Goal: Task Accomplishment & Management: Manage account settings

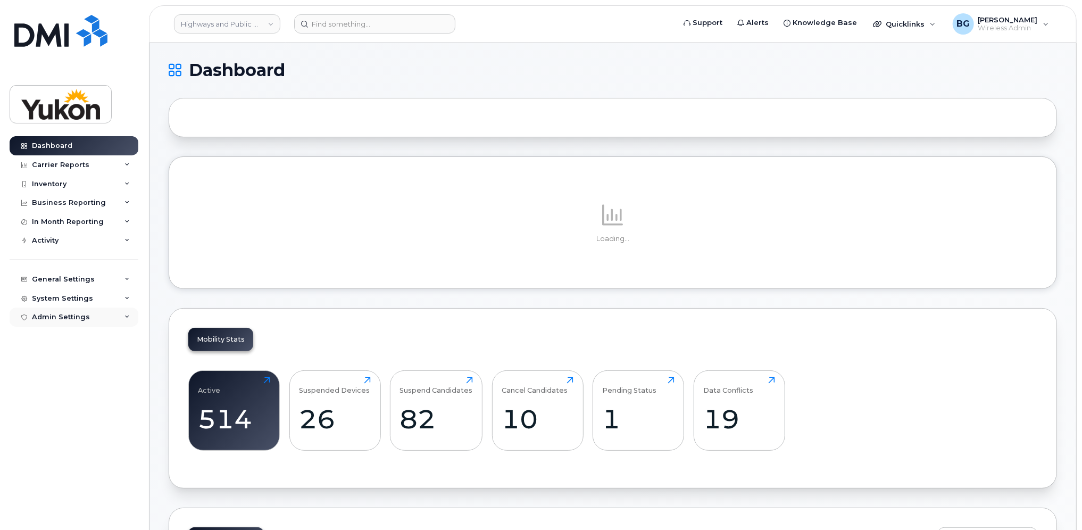
click at [69, 316] on div "Admin Settings" at bounding box center [61, 317] width 58 height 9
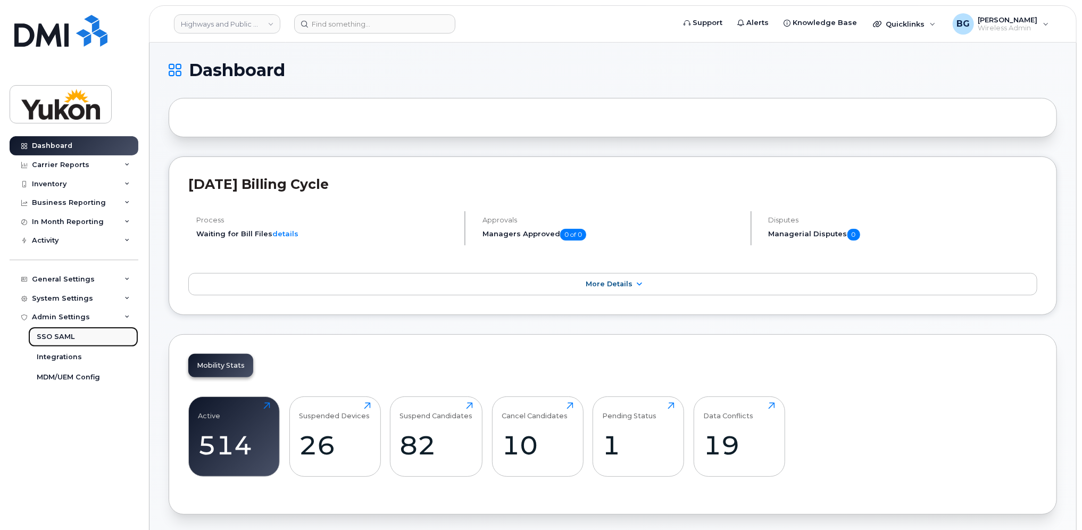
click at [70, 333] on div "SSO SAML" at bounding box center [56, 337] width 38 height 10
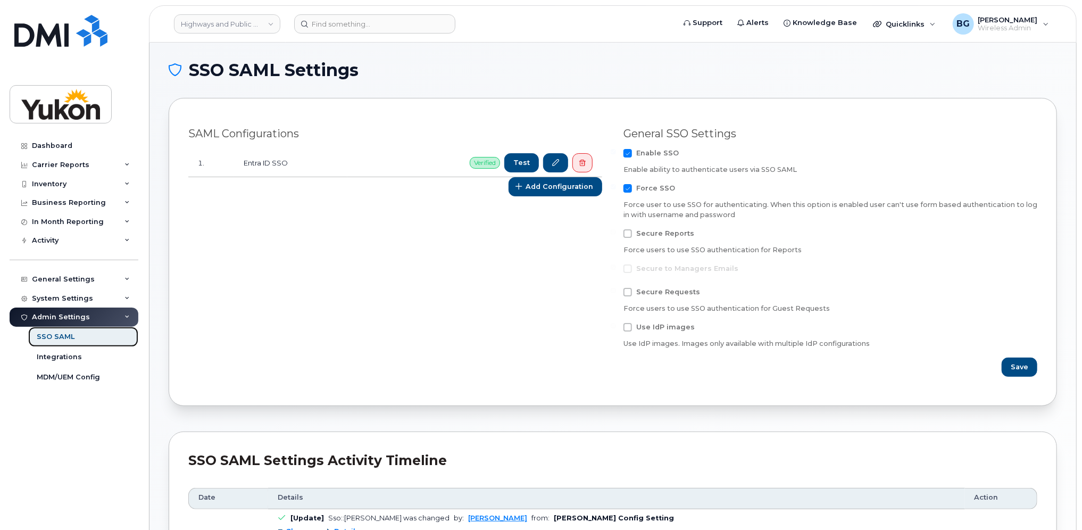
scroll to position [53, 0]
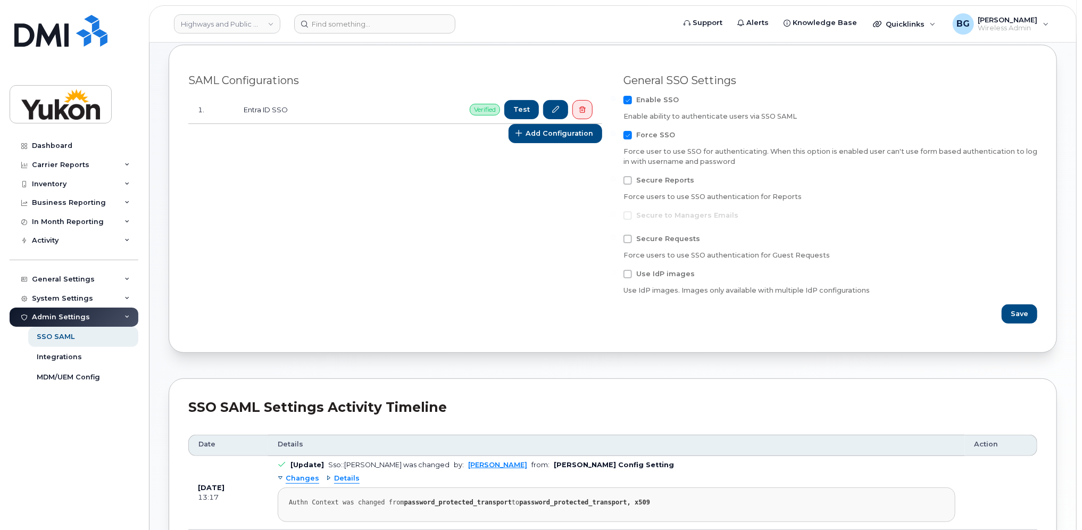
click at [467, 185] on div "SAML Configurations 1. Entra ID SSO Verified Test Add Configuration" at bounding box center [395, 199] width 435 height 262
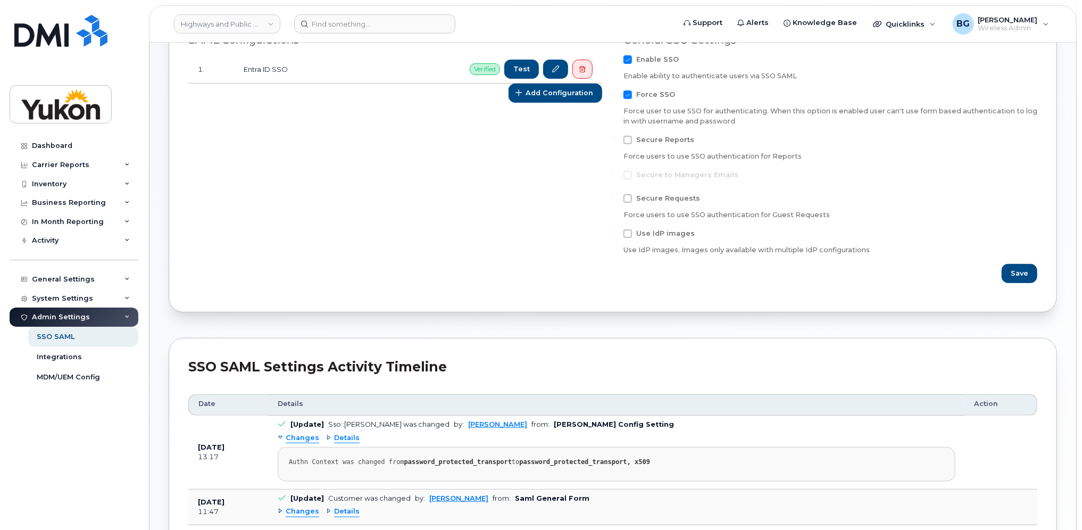
scroll to position [0, 0]
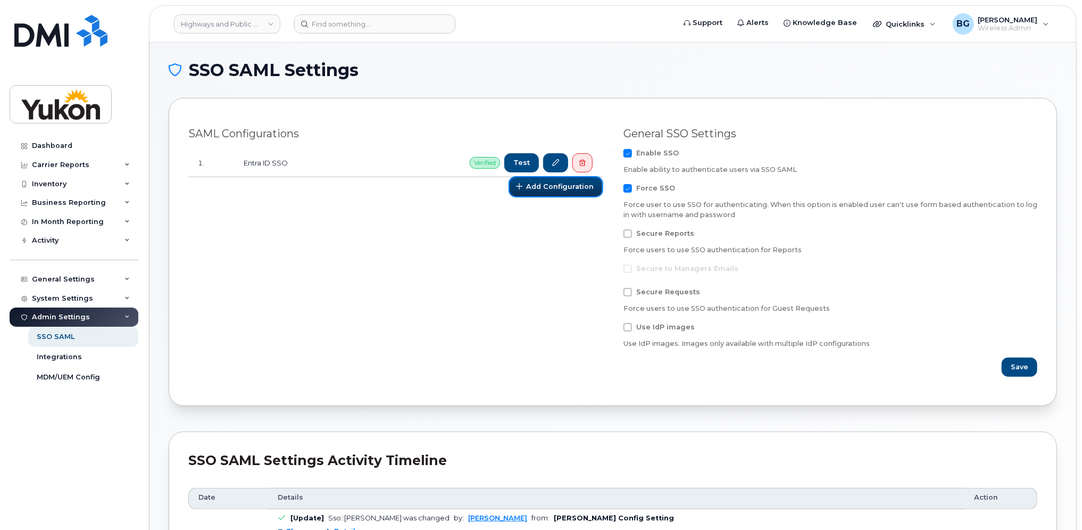
click at [546, 185] on span "Add Configuration" at bounding box center [560, 186] width 68 height 10
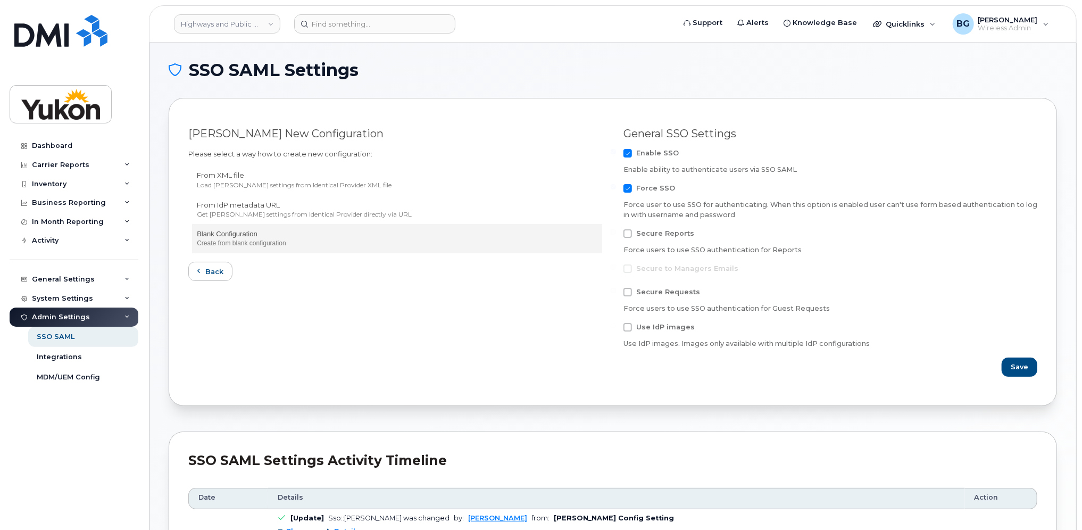
click at [279, 228] on form "Blank Configuration Create from blank configuration" at bounding box center [397, 238] width 411 height 29
click at [235, 243] on div "Create from blank configuration" at bounding box center [397, 243] width 400 height 9
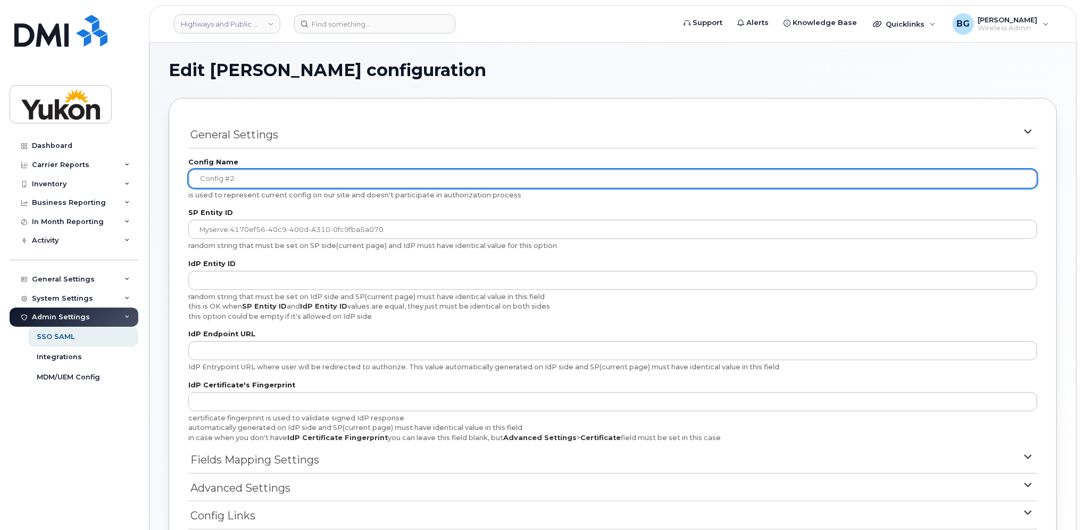
click at [270, 180] on input "config #2" at bounding box center [612, 178] width 849 height 19
click at [301, 174] on input "config #2" at bounding box center [612, 178] width 849 height 19
paste input "envzcpi-Bell-MyServe"
drag, startPoint x: 347, startPoint y: 177, endPoint x: 115, endPoint y: 169, distance: 231.5
click at [149, 169] on div "Highways and Public Works (YTG) Support Alerts Knowledge Base Quicklinks Suspen…" at bounding box center [612, 323] width 927 height 561
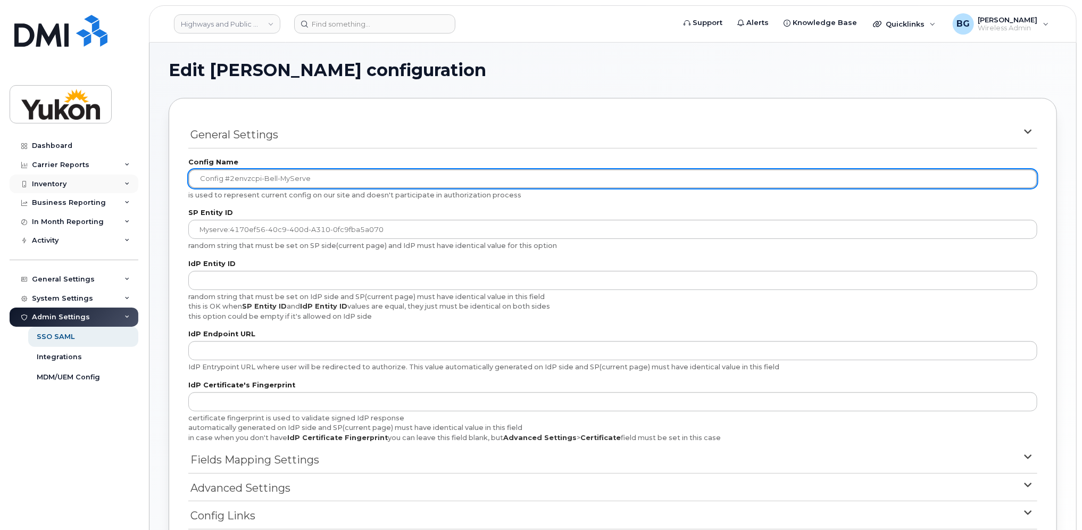
paste input "text"
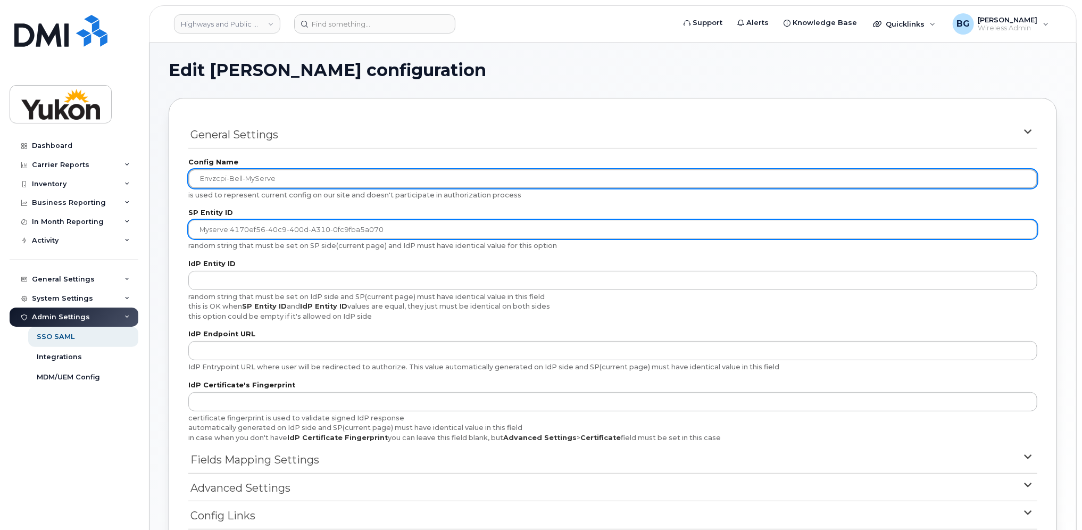
type input "envzcpi-Bell-MyServe"
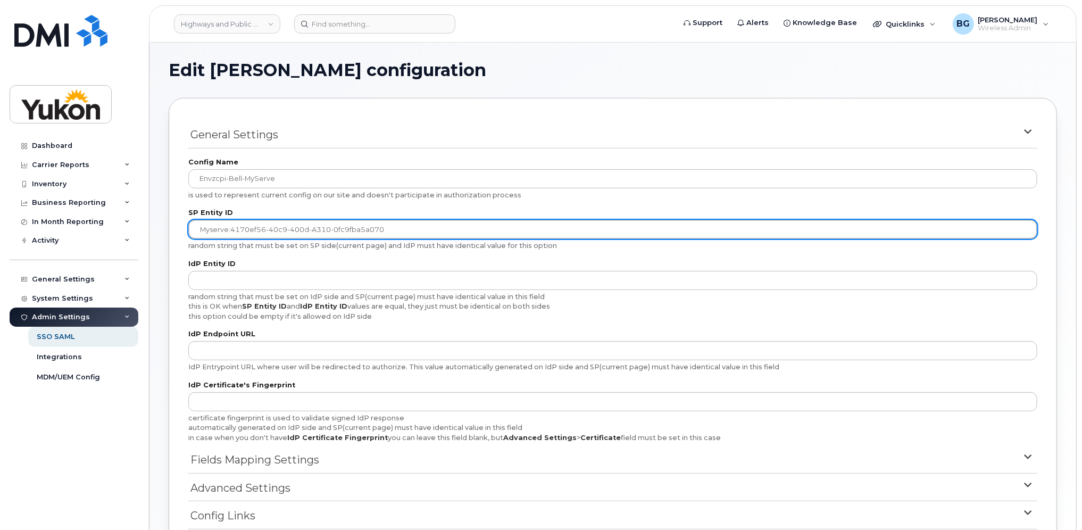
click at [247, 232] on input "myserve:4170ef56-40c9-400d-a310-0fc9fba5a070" at bounding box center [612, 229] width 849 height 19
drag, startPoint x: 282, startPoint y: 231, endPoint x: 304, endPoint y: 230, distance: 21.8
click at [282, 231] on input "myserve:4170ef56-40c9-400d-a310-0fc9fba5a070" at bounding box center [612, 229] width 849 height 19
drag, startPoint x: 407, startPoint y: 231, endPoint x: 150, endPoint y: 224, distance: 257.0
click at [150, 224] on div "Edit SAML configuration General Settings Config Name envzcpi-Bell-MyServe is us…" at bounding box center [612, 323] width 927 height 561
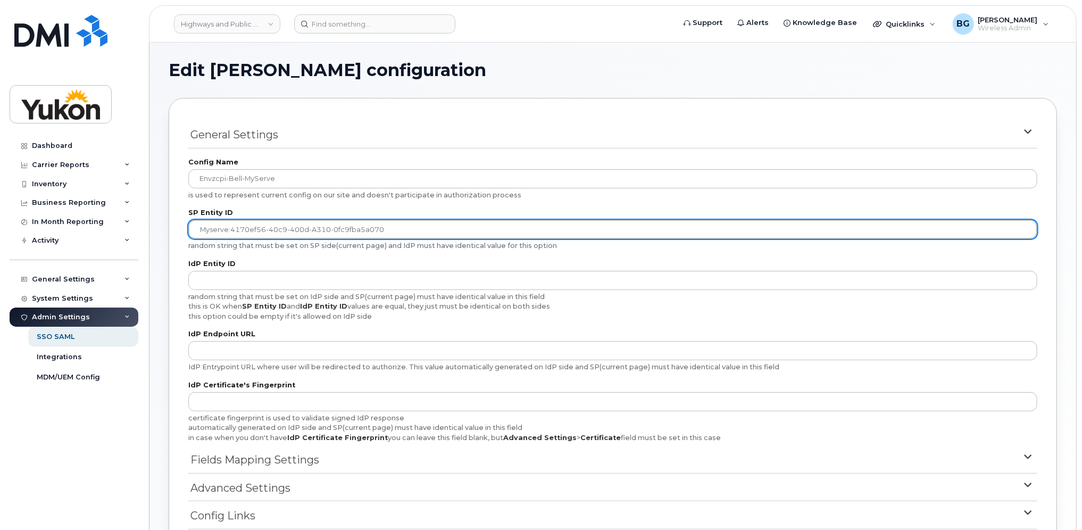
click at [278, 226] on input "myserve:4170ef56-40c9-400d-a310-0fc9fba5a070" at bounding box center [612, 229] width 849 height 19
drag, startPoint x: 398, startPoint y: 226, endPoint x: 21, endPoint y: 210, distance: 377.4
click at [149, 211] on div "Highways and Public Works (YTG) Support Alerts Knowledge Base Quicklinks Suspen…" at bounding box center [612, 323] width 927 height 561
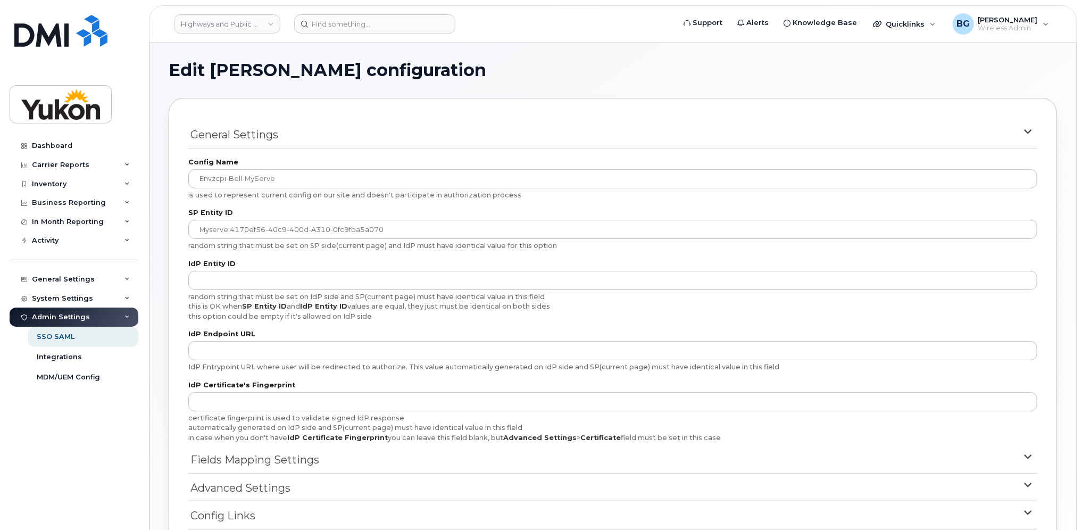
scroll to position [106, 0]
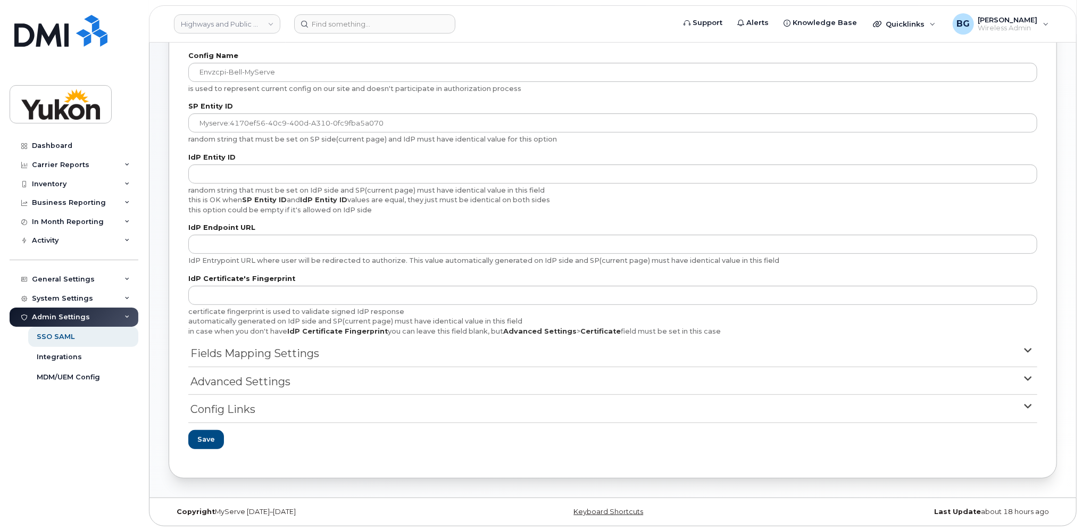
click at [308, 355] on span "Fields Mapping Settings" at bounding box center [254, 353] width 129 height 15
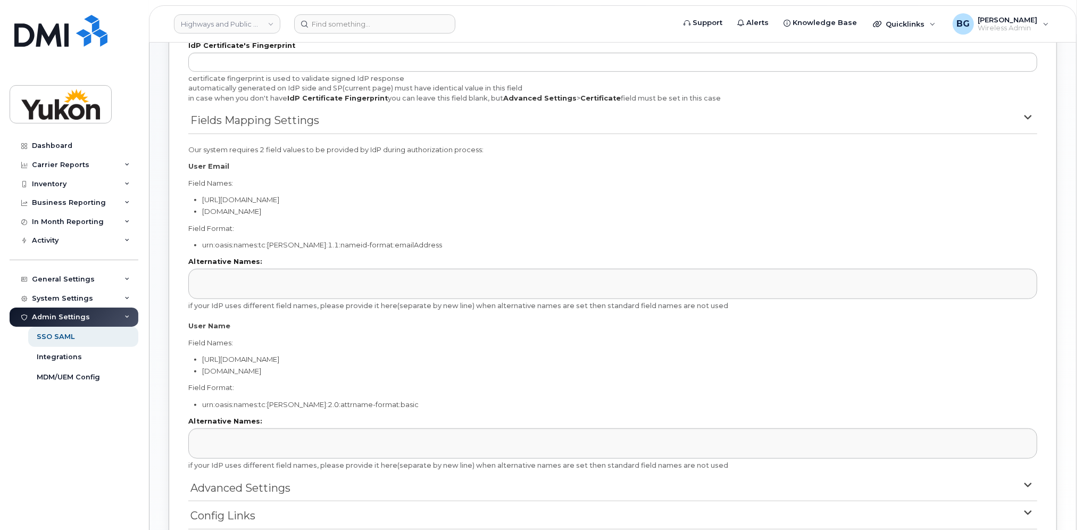
scroll to position [446, 0]
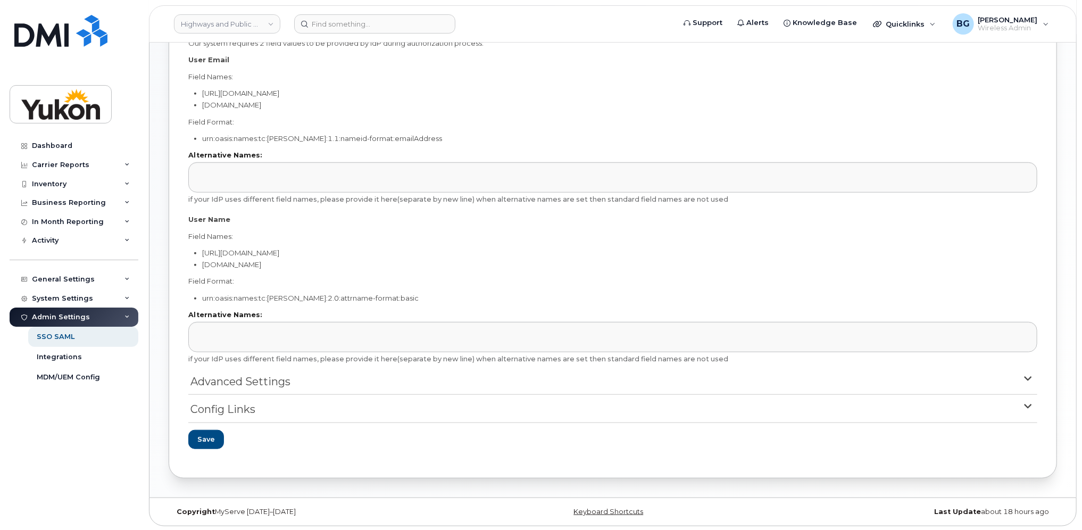
click at [244, 379] on span "Advanced Settings" at bounding box center [240, 381] width 100 height 15
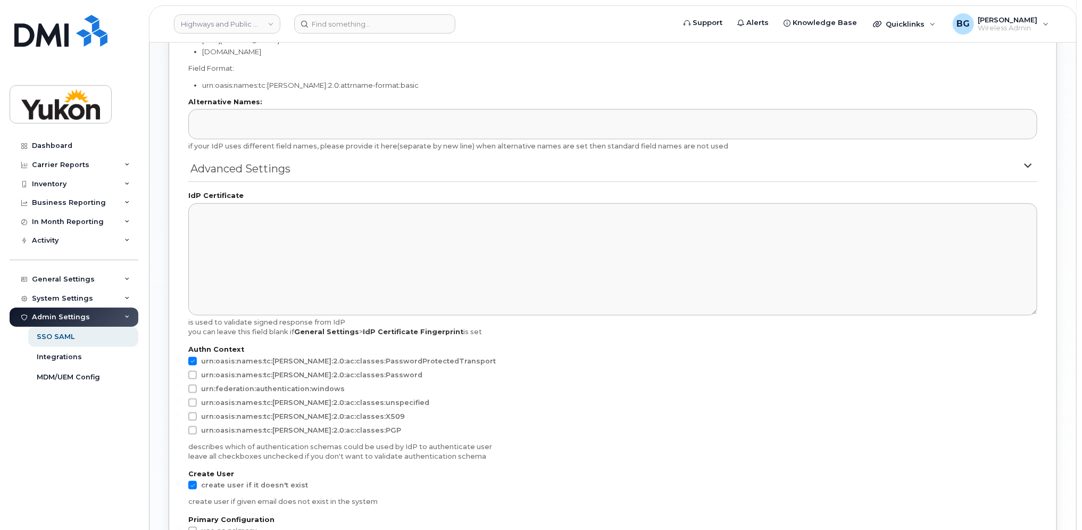
scroll to position [871, 0]
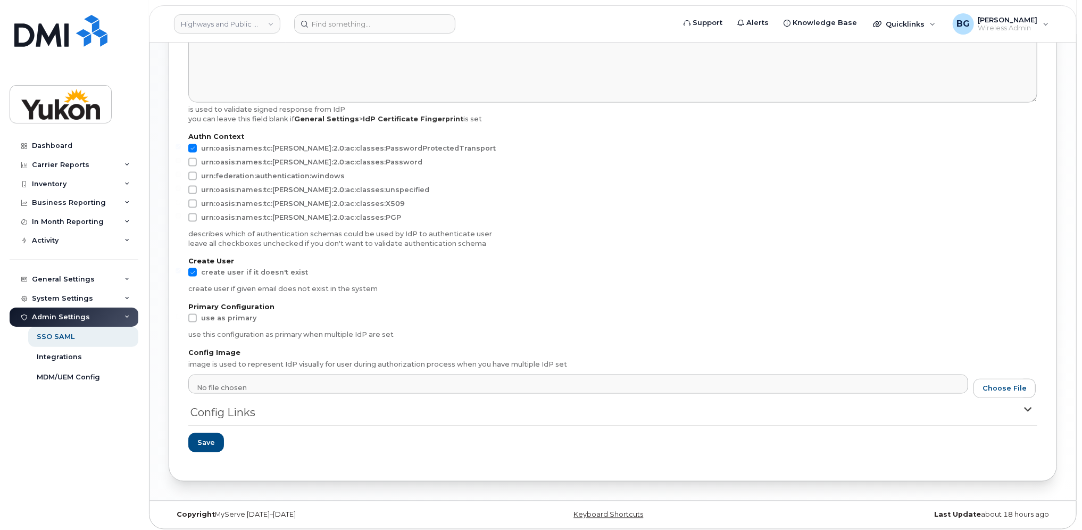
click at [228, 420] on span "Config Links" at bounding box center [222, 412] width 65 height 15
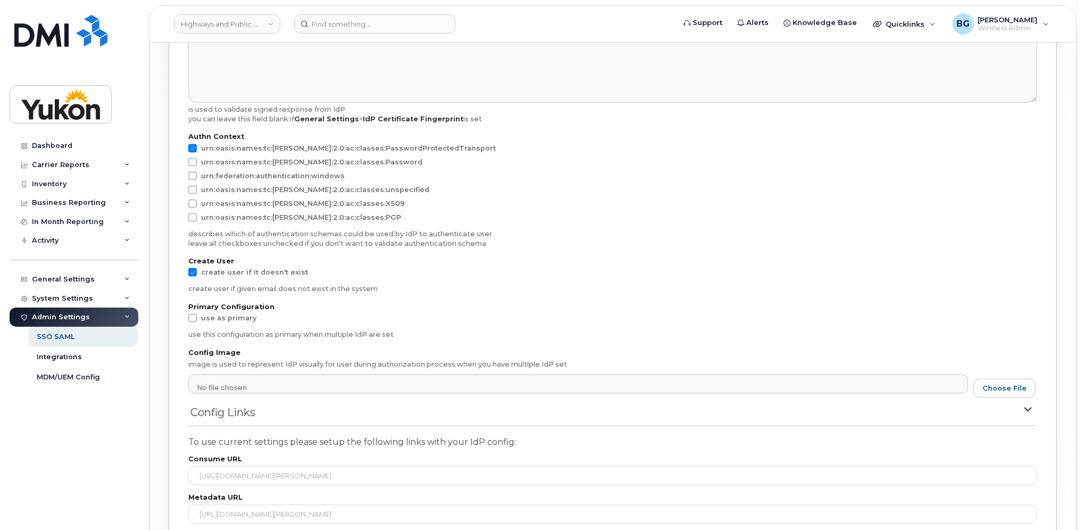
scroll to position [1032, 0]
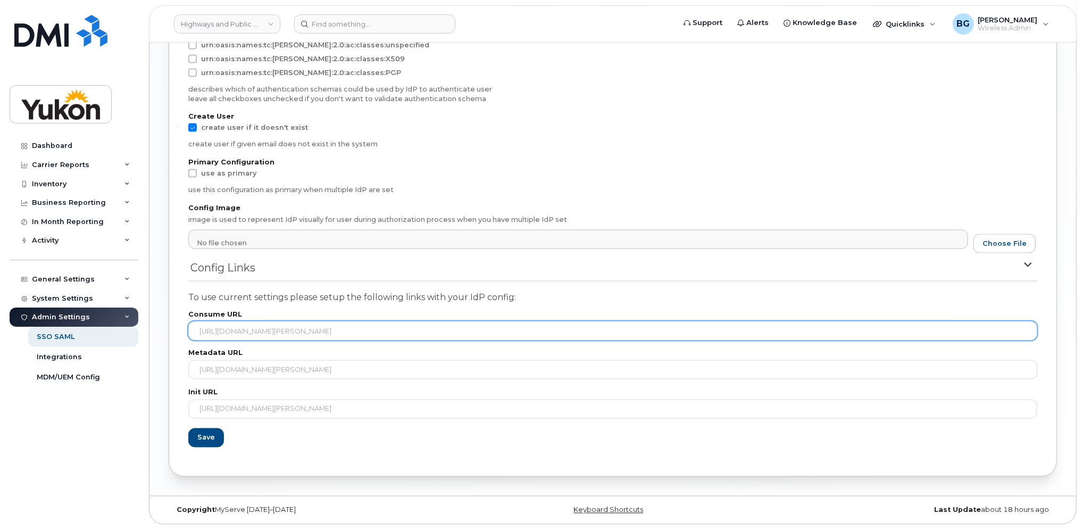
click at [461, 327] on input "https://yukon.myserve.ca/sso/saml/consume/4170ef56-40c9-400d-a310-0fc9fba5a070" at bounding box center [612, 330] width 849 height 19
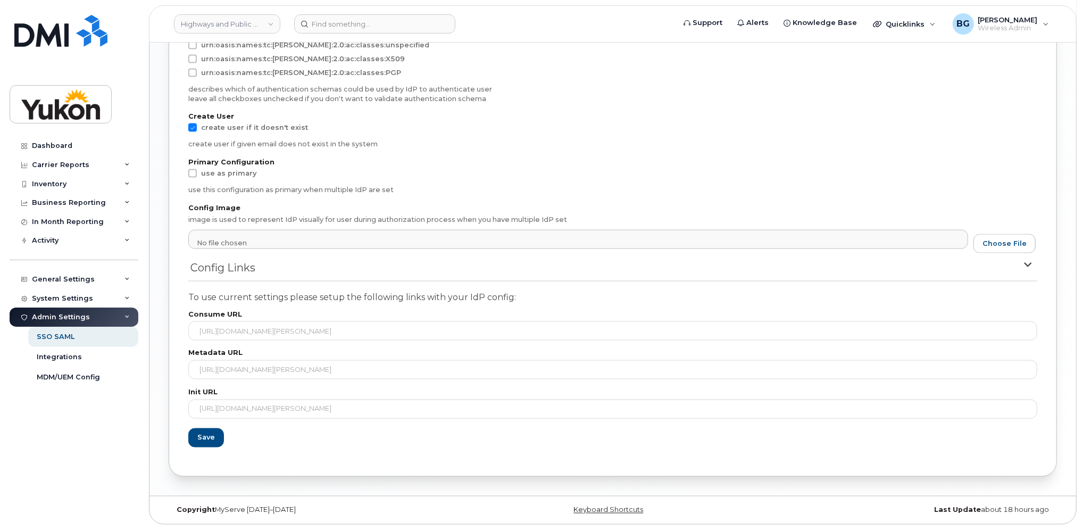
click at [423, 314] on label "Consume URL" at bounding box center [612, 314] width 849 height 7
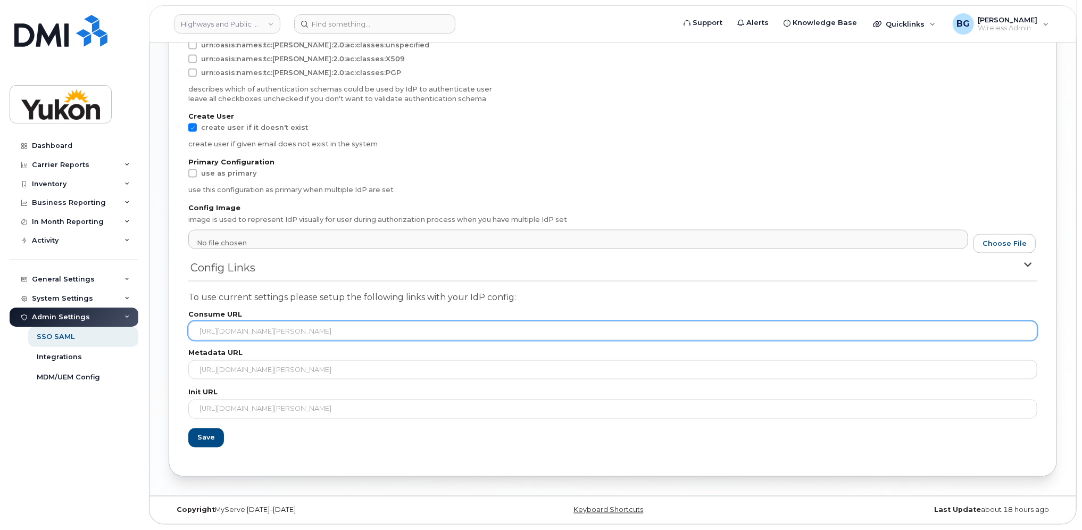
click at [421, 328] on input "https://yukon.myserve.ca/sso/saml/consume/4170ef56-40c9-400d-a310-0fc9fba5a070" at bounding box center [612, 330] width 849 height 19
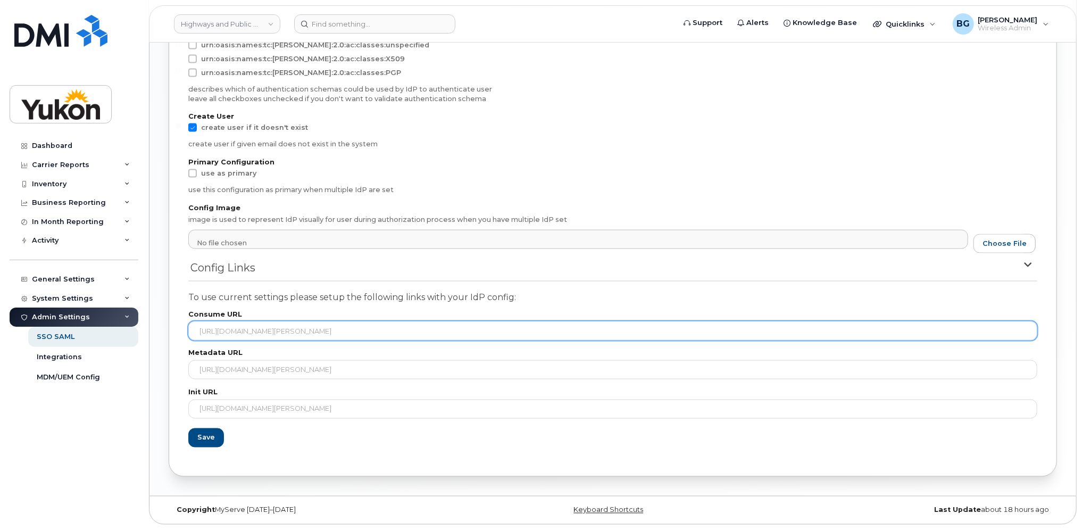
drag, startPoint x: 219, startPoint y: 330, endPoint x: 505, endPoint y: 330, distance: 286.1
click at [504, 329] on input "https://yukon.myserve.ca/sso/saml/consume/4170ef56-40c9-400d-a310-0fc9fba5a070" at bounding box center [612, 330] width 849 height 19
drag, startPoint x: 505, startPoint y: 330, endPoint x: 483, endPoint y: 332, distance: 22.5
click at [488, 332] on input "https://yukon.myserve.ca/sso/saml/consume/4170ef56-40c9-400d-a310-0fc9fba5a070" at bounding box center [612, 330] width 849 height 19
drag, startPoint x: 202, startPoint y: 328, endPoint x: 519, endPoint y: 325, distance: 317.5
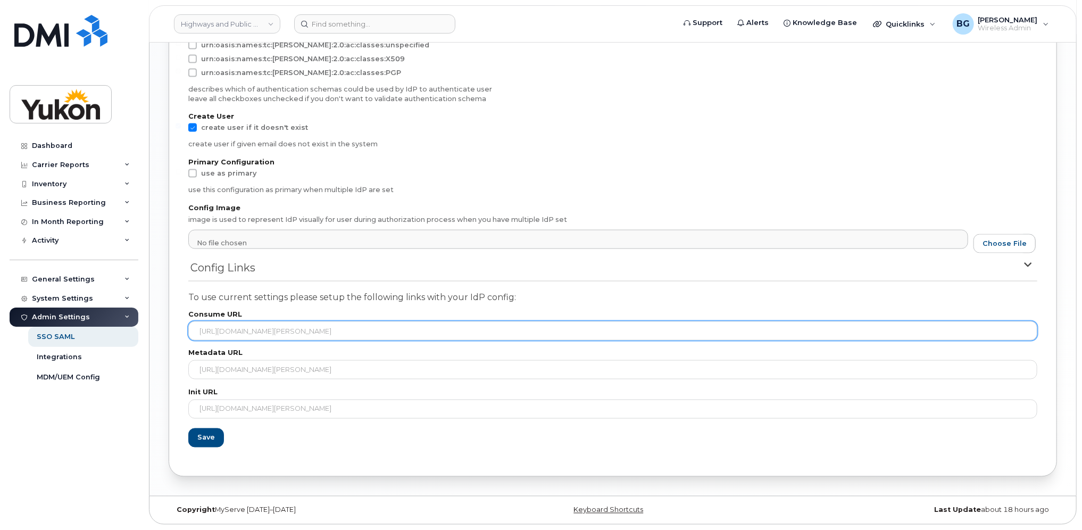
click at [519, 325] on input "https://yukon.myserve.ca/sso/saml/consume/4170ef56-40c9-400d-a310-0fc9fba5a070" at bounding box center [612, 330] width 849 height 19
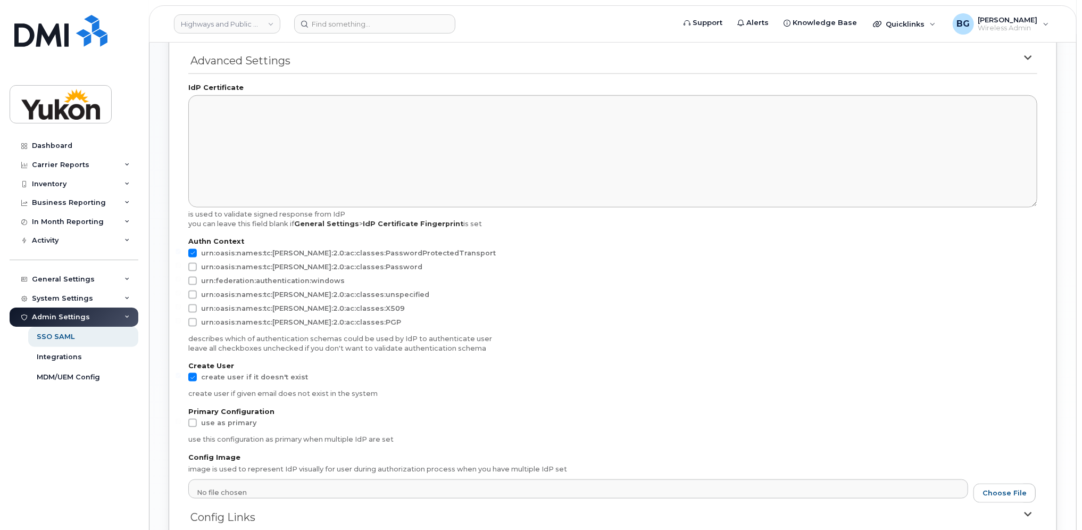
scroll to position [660, 0]
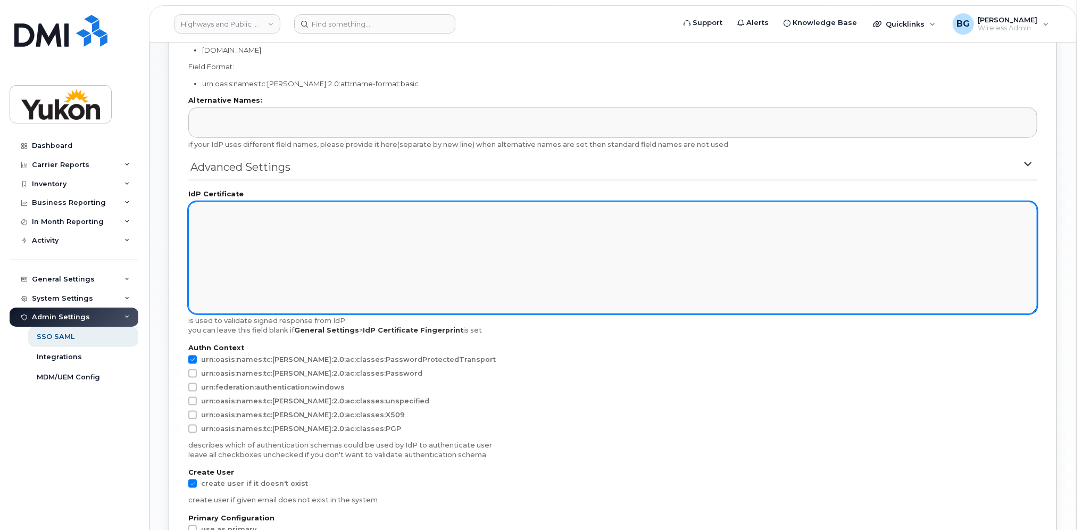
click at [308, 236] on textarea at bounding box center [612, 258] width 849 height 112
paste textarea "MIIC8DCCAdigAwIBAgIQdCOjoJ58CptOjsSV/7O2xjANBgkqhkiG9w0BAQsFADA0MTIwMAYDVQQD Ey…"
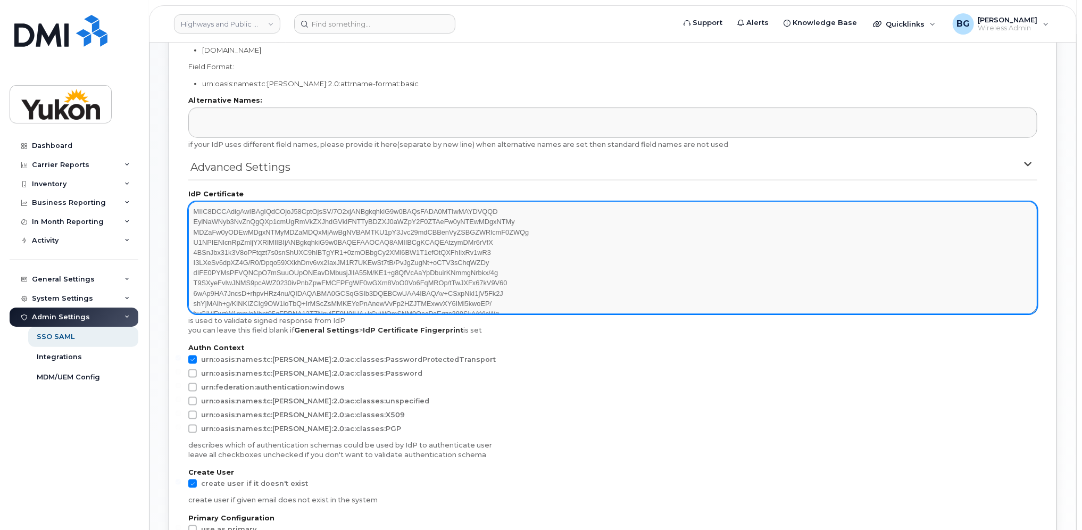
scroll to position [36, 0]
type textarea "MIIC8DCCAdigAwIBAgIQdCOjoJ58CptOjsSV/7O2xjANBgkqhkiG9w0BAQsFADA0MTIwMAYDVQQD Ey…"
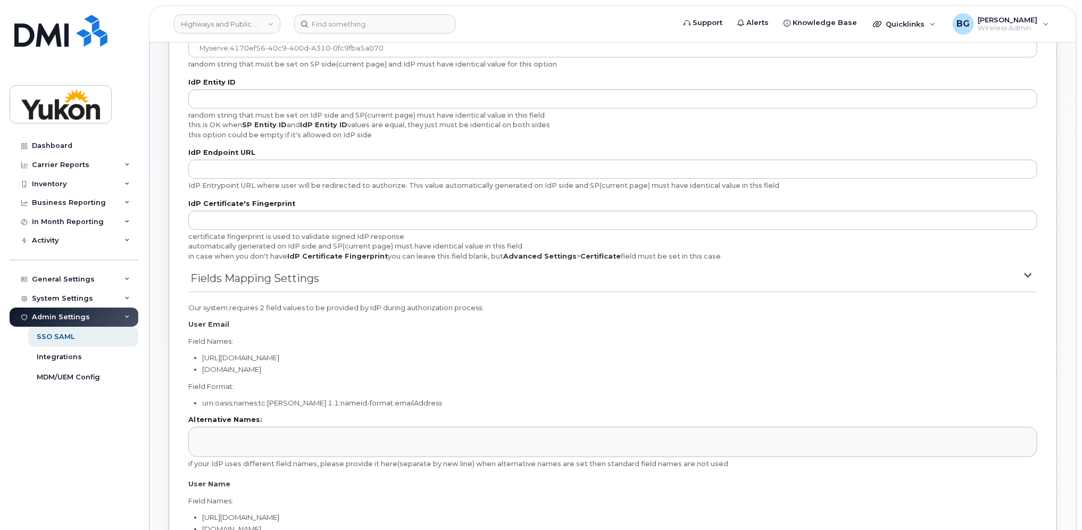
scroll to position [22, 0]
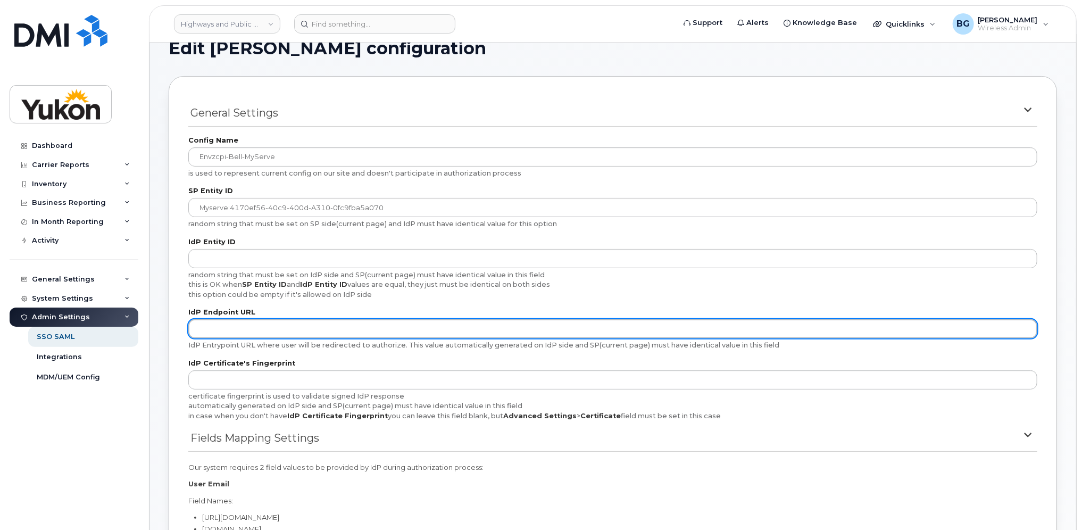
click at [280, 323] on input "text" at bounding box center [612, 328] width 849 height 19
paste input "https://login.microsoftonline.com/98f51531-3973-490a-bb70-195aa264a2bc/saml2"
type input "https://login.microsoftonline.com/98f51531-3973-490a-bb70-195aa264a2bc/saml2"
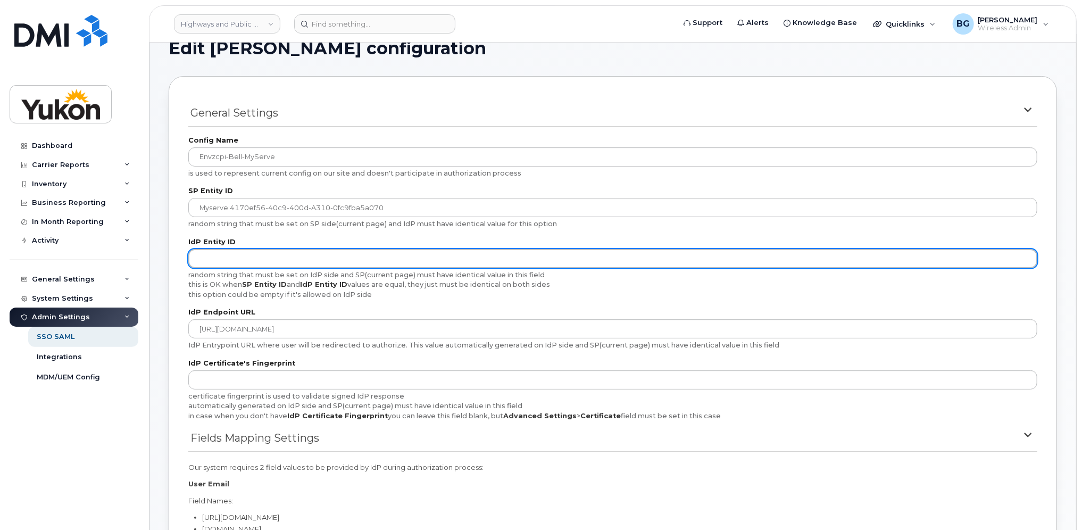
click at [237, 260] on input "text" at bounding box center [612, 258] width 849 height 19
paste input "https://sts.windows.net/98f51531-3973-490a-bb70-195aa264a2bc/"
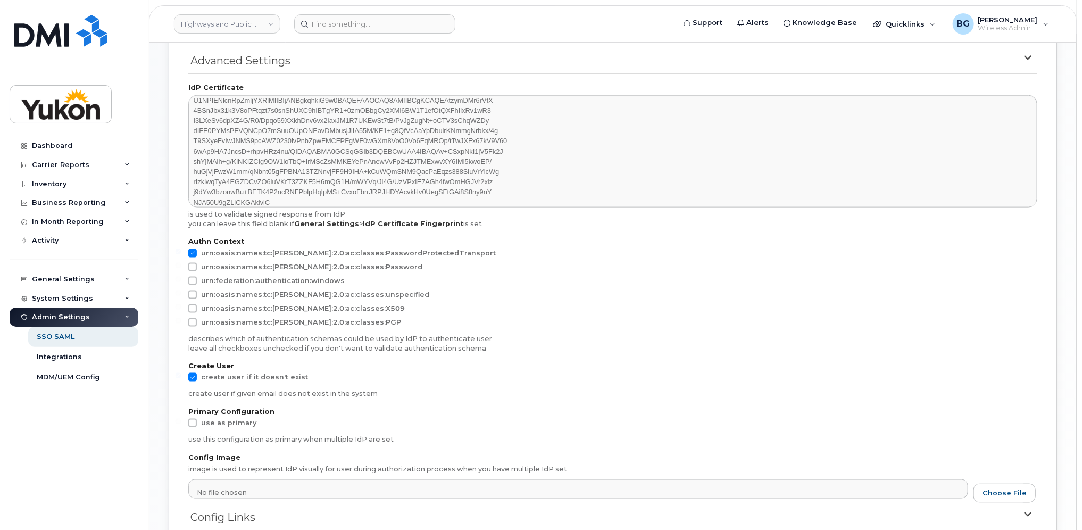
scroll to position [979, 0]
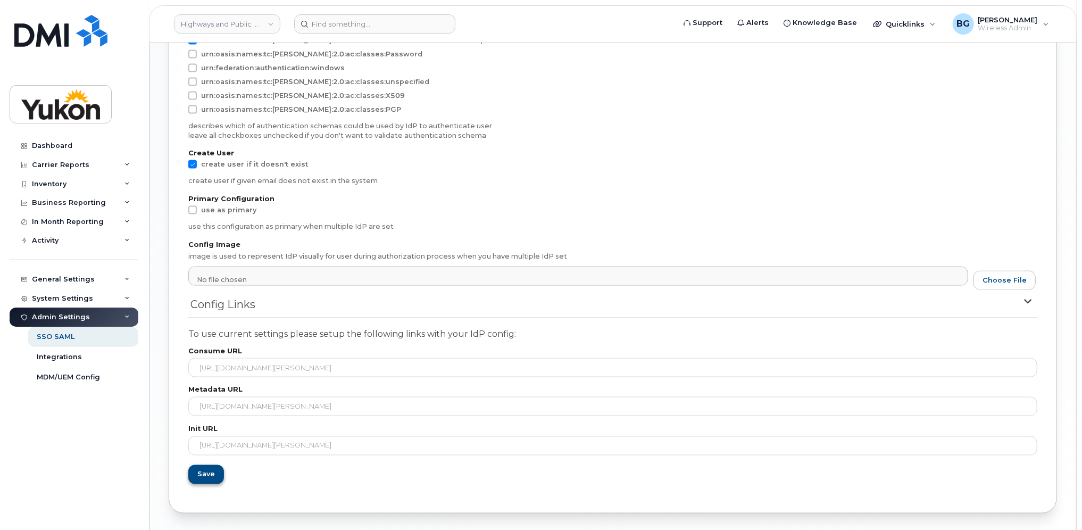
type input "https://sts.windows.net/98f51531-3973-490a-bb70-195aa264a2bc/"
click at [202, 479] on span "Save" at bounding box center [206, 474] width 18 height 10
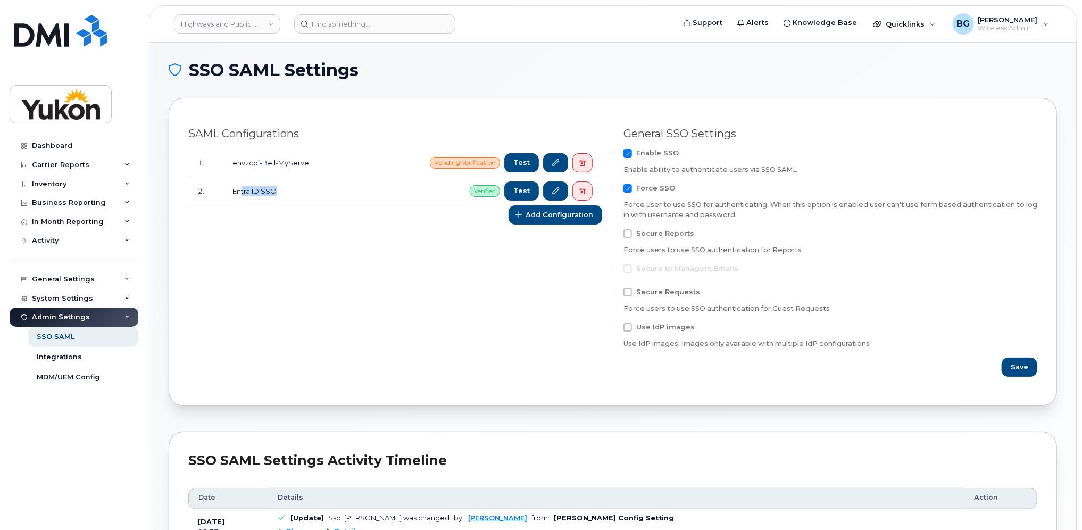
drag, startPoint x: 242, startPoint y: 191, endPoint x: 306, endPoint y: 198, distance: 64.2
click at [293, 195] on td "Entra ID SSO" at bounding box center [288, 191] width 131 height 28
drag, startPoint x: 306, startPoint y: 198, endPoint x: 305, endPoint y: 231, distance: 33.5
click at [305, 231] on div "[PERSON_NAME] Configurations 1. envzcpi-Bell-MyServe Pending Verification Test …" at bounding box center [395, 252] width 435 height 262
click at [1048, 27] on div "BG [PERSON_NAME] Wireless Admin" at bounding box center [1000, 23] width 111 height 21
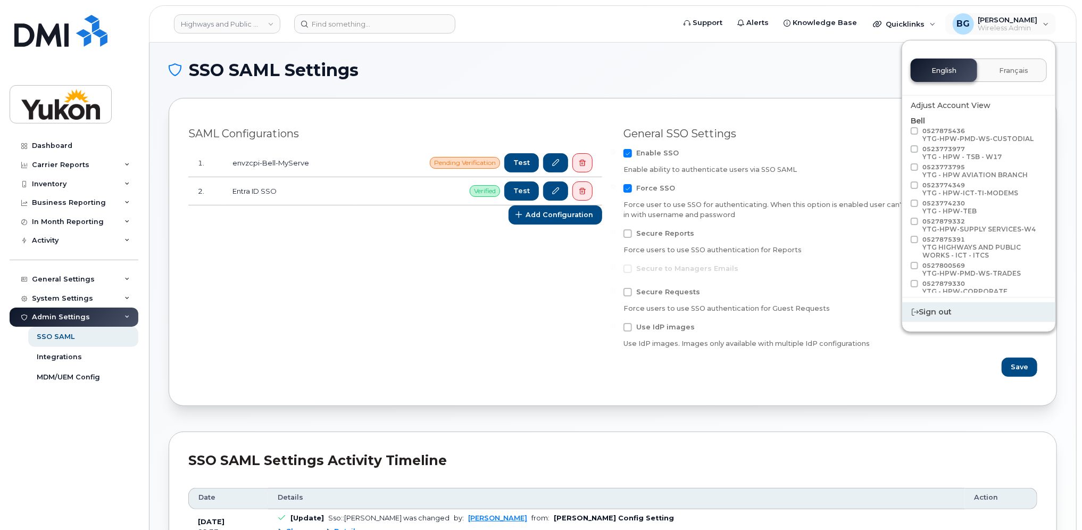
click at [927, 315] on div "Sign out" at bounding box center [978, 312] width 153 height 20
